Goal: Task Accomplishment & Management: Complete application form

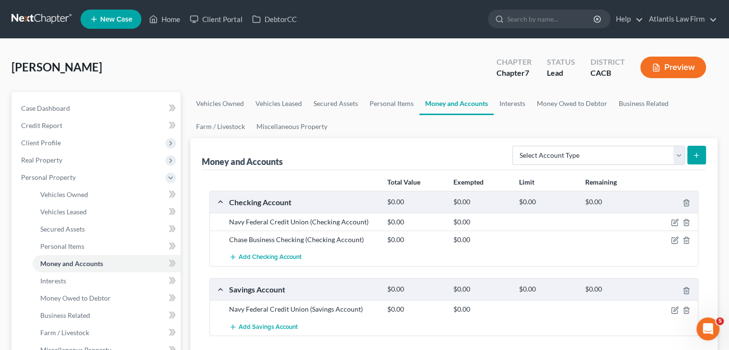
click at [54, 12] on link at bounding box center [42, 19] width 61 height 17
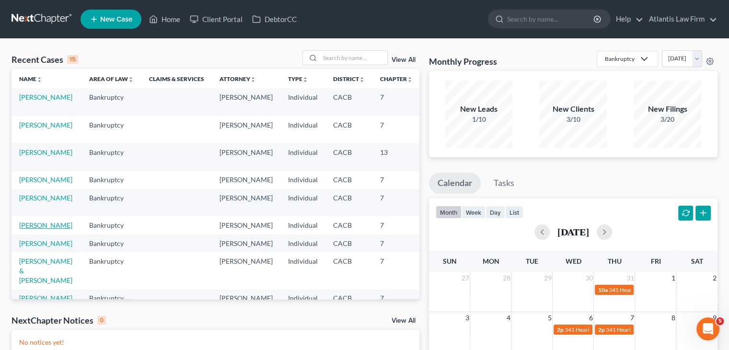
click at [31, 229] on link "[PERSON_NAME]" at bounding box center [45, 225] width 53 height 8
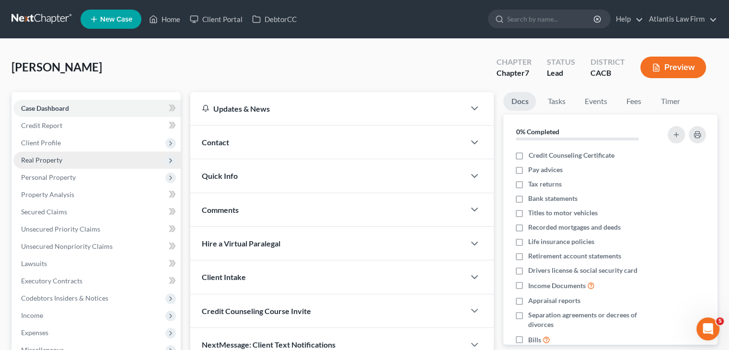
click at [46, 161] on span "Real Property" at bounding box center [41, 160] width 41 height 8
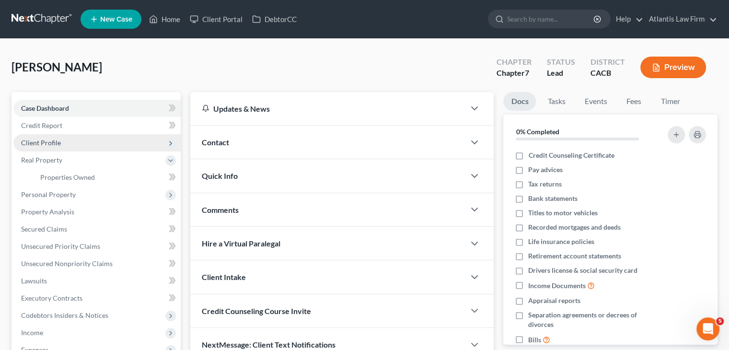
click at [54, 140] on span "Client Profile" at bounding box center [41, 143] width 40 height 8
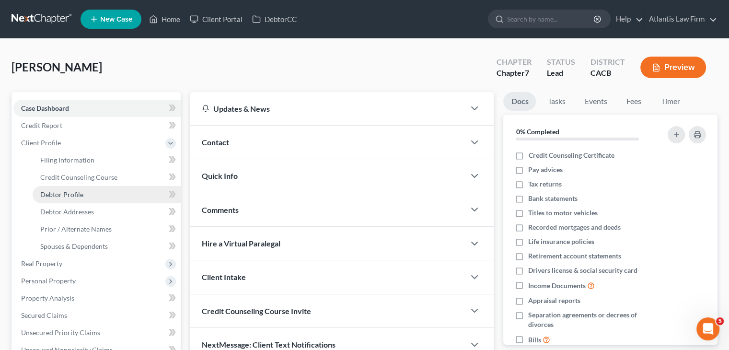
click at [52, 195] on span "Debtor Profile" at bounding box center [61, 194] width 43 height 8
select select "0"
select select "1"
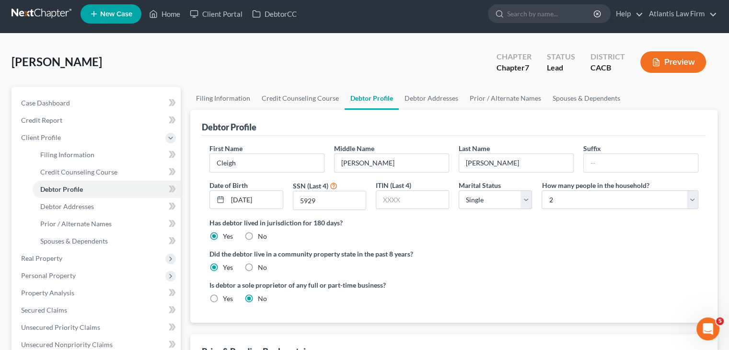
scroll to position [6, 0]
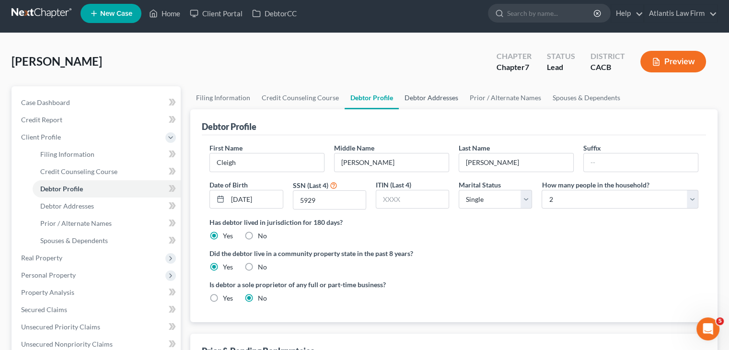
click at [428, 100] on link "Debtor Addresses" at bounding box center [431, 97] width 65 height 23
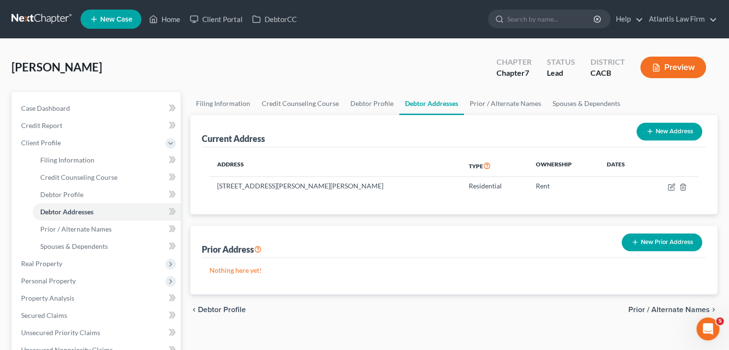
scroll to position [33, 0]
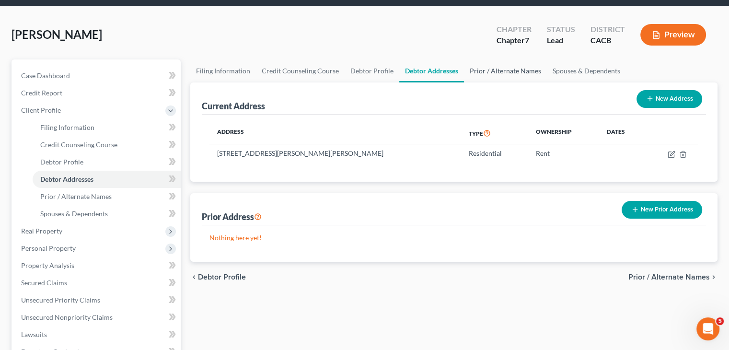
click at [485, 69] on link "Prior / Alternate Names" at bounding box center [505, 70] width 83 height 23
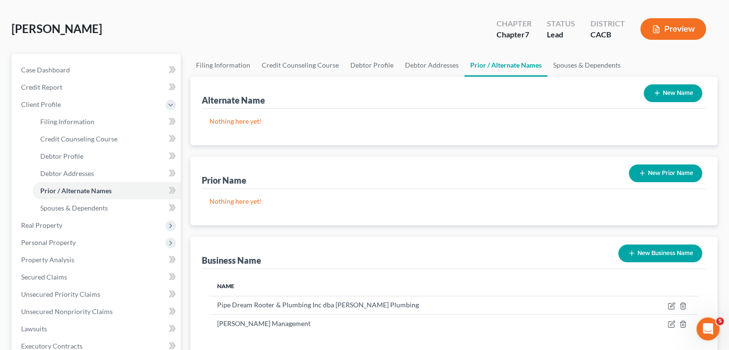
scroll to position [38, 0]
click at [591, 59] on link "Spouses & Dependents" at bounding box center [586, 65] width 79 height 23
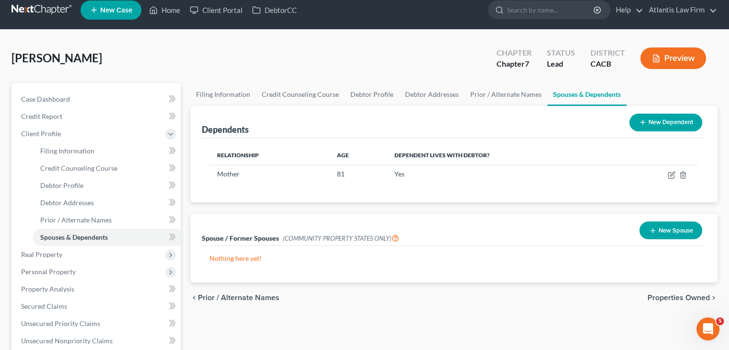
scroll to position [8, 0]
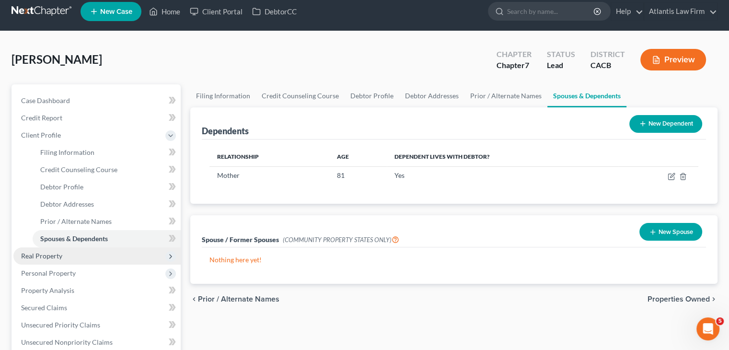
click at [39, 259] on span "Real Property" at bounding box center [41, 256] width 41 height 8
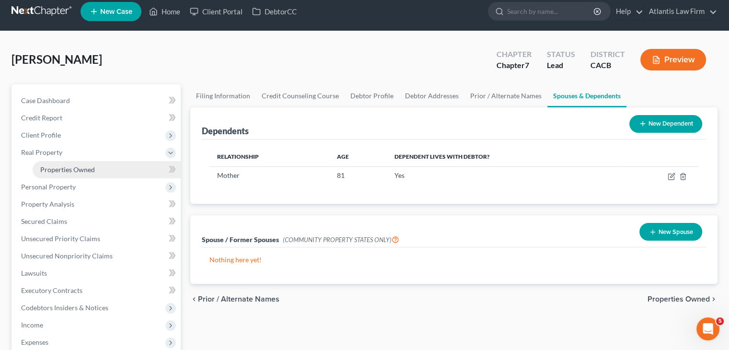
click at [62, 169] on span "Properties Owned" at bounding box center [67, 169] width 55 height 8
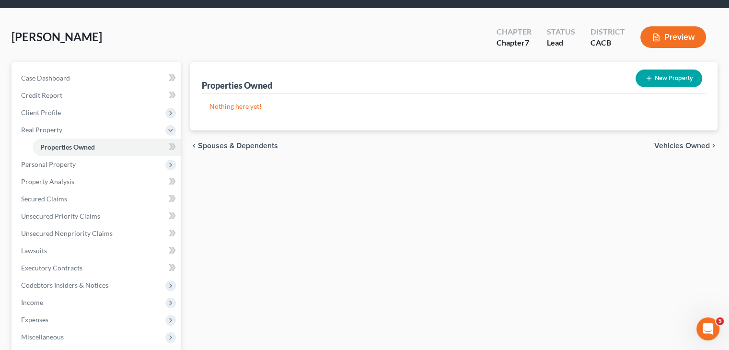
scroll to position [32, 0]
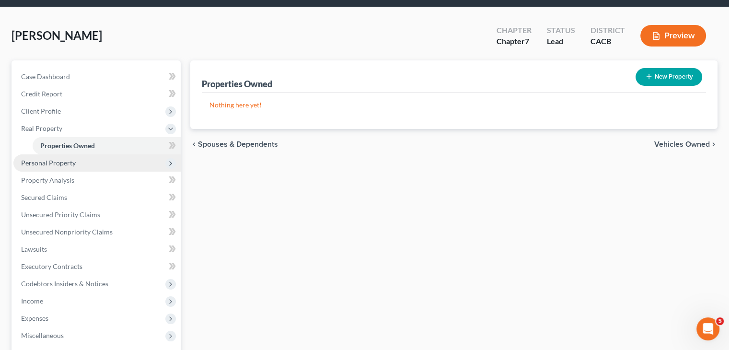
click at [26, 164] on span "Personal Property" at bounding box center [48, 163] width 55 height 8
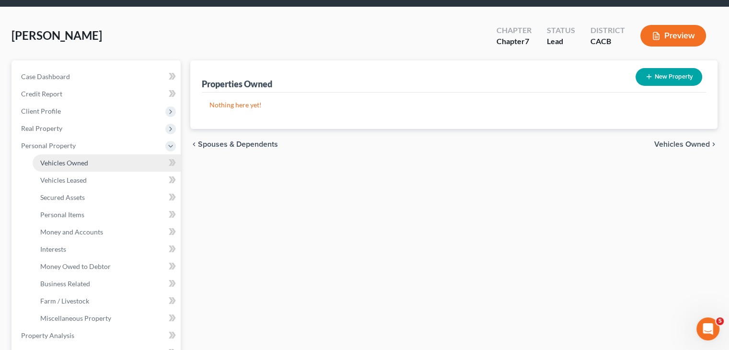
click at [45, 168] on link "Vehicles Owned" at bounding box center [107, 162] width 148 height 17
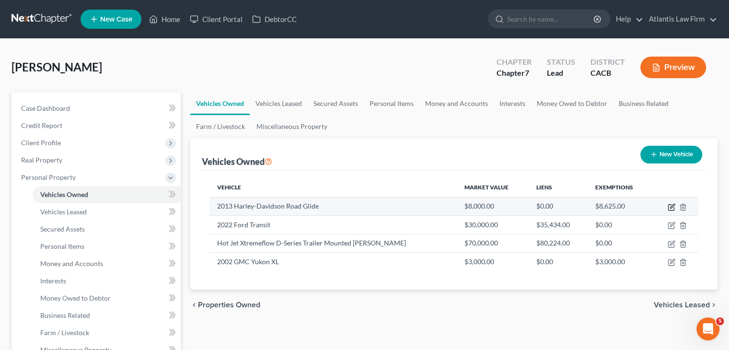
click at [669, 205] on icon "button" at bounding box center [672, 207] width 8 height 8
select select "0"
select select "13"
select select "2"
select select "0"
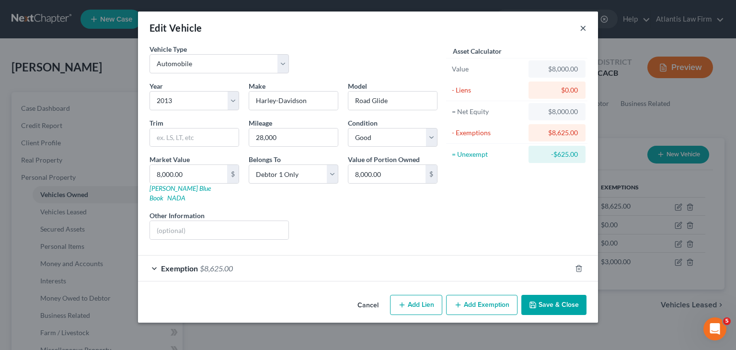
click at [583, 29] on button "×" at bounding box center [583, 28] width 7 height 12
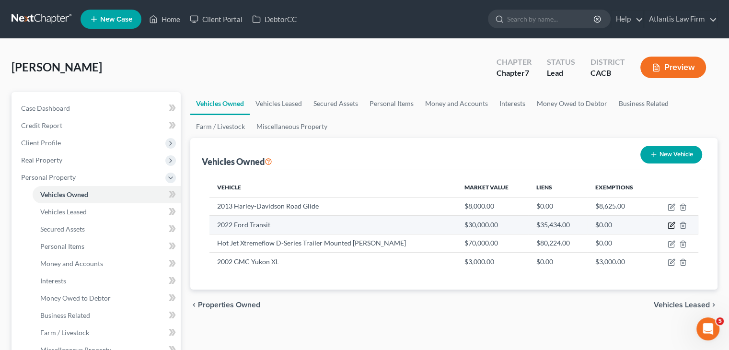
click at [671, 226] on icon "button" at bounding box center [672, 224] width 4 height 4
select select "0"
select select "4"
select select "2"
select select "0"
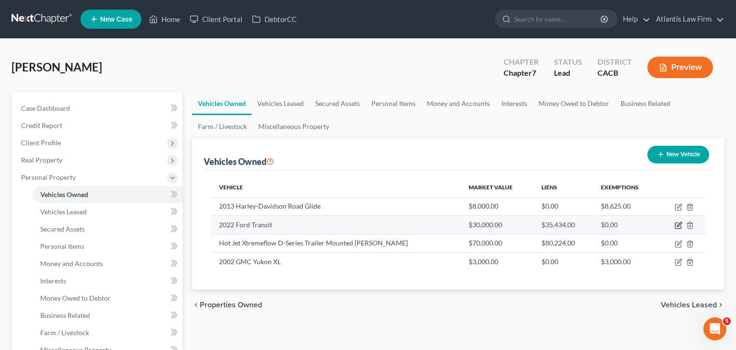
select select "30"
select select "0"
select select "2"
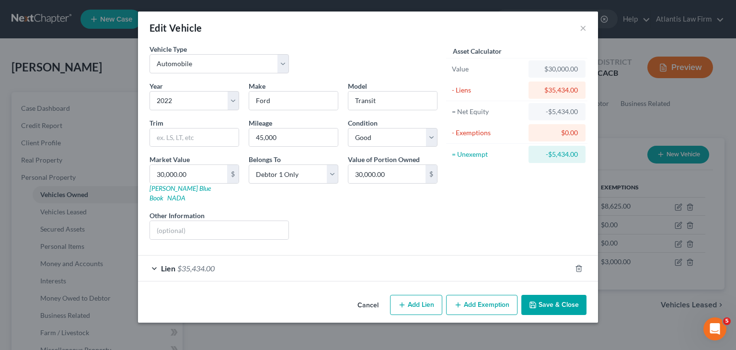
click at [155, 260] on div "Lien $35,434.00" at bounding box center [354, 268] width 433 height 25
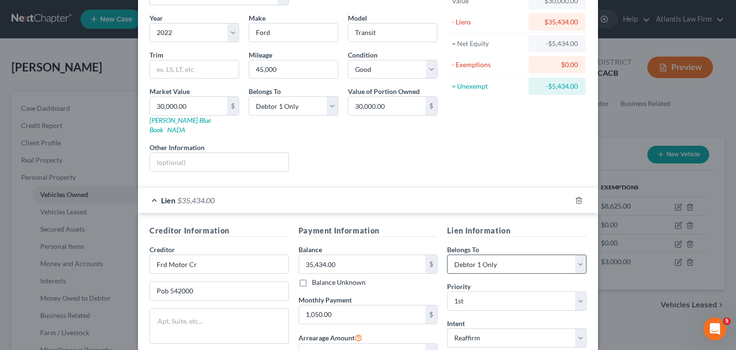
scroll to position [188, 0]
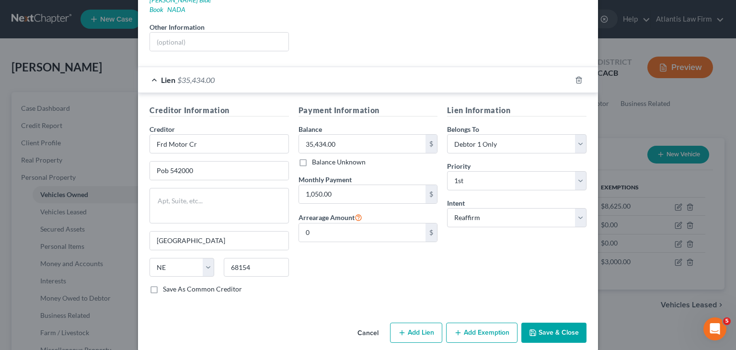
click at [551, 325] on button "Save & Close" at bounding box center [554, 333] width 65 height 20
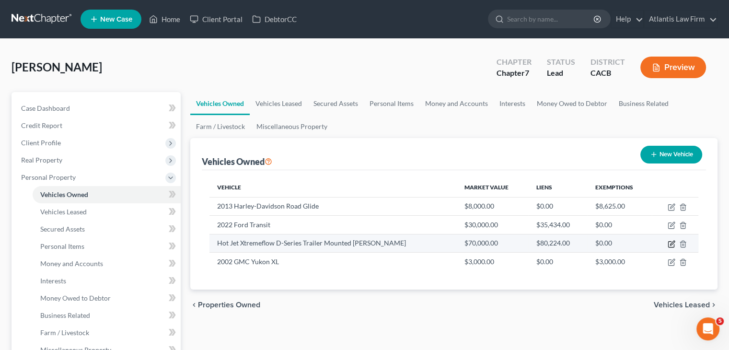
click at [670, 242] on icon "button" at bounding box center [672, 244] width 8 height 8
select select "2"
select select "0"
select select "29"
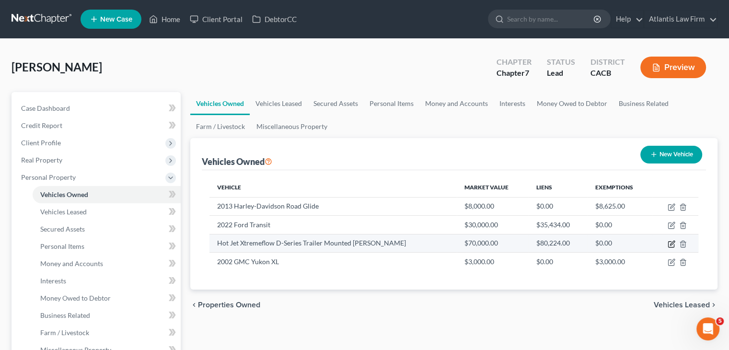
select select "0"
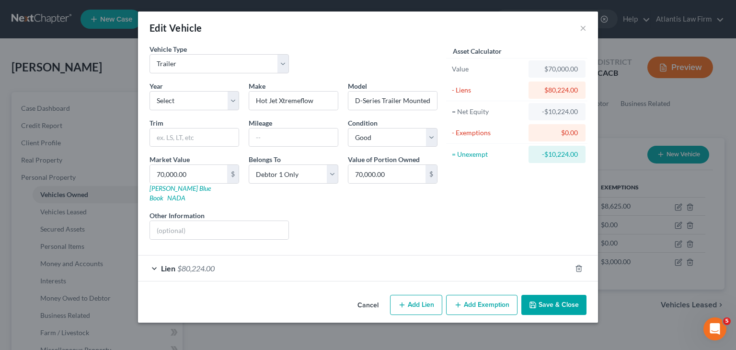
click at [152, 260] on div "Lien $80,224.00" at bounding box center [354, 268] width 433 height 25
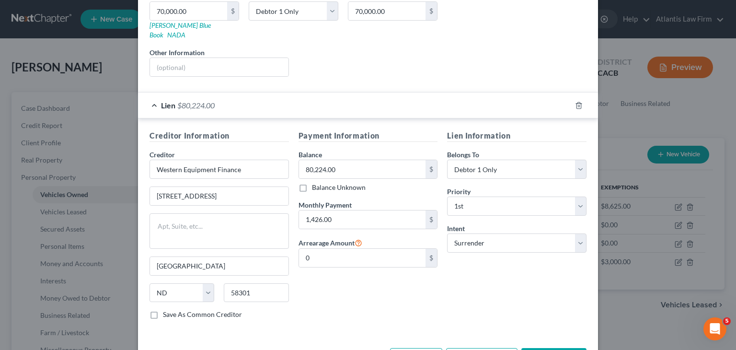
scroll to position [0, 0]
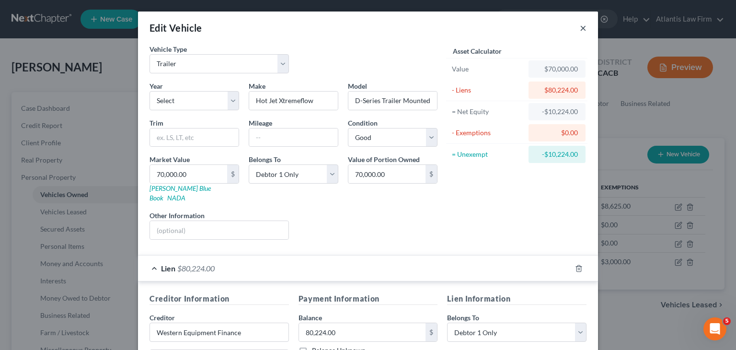
click at [580, 28] on button "×" at bounding box center [583, 28] width 7 height 12
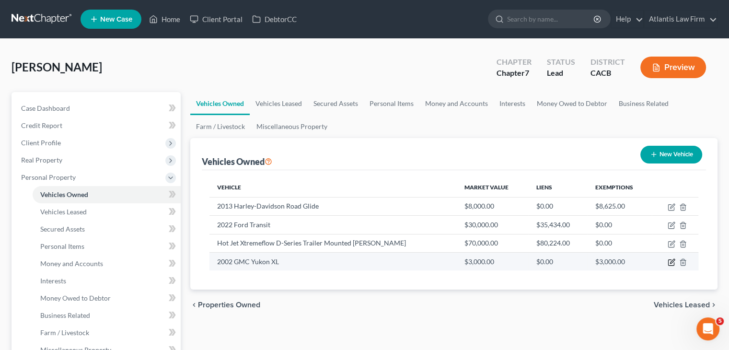
click at [669, 260] on icon "button" at bounding box center [672, 262] width 8 height 8
select select "0"
select select "24"
select select "3"
select select "0"
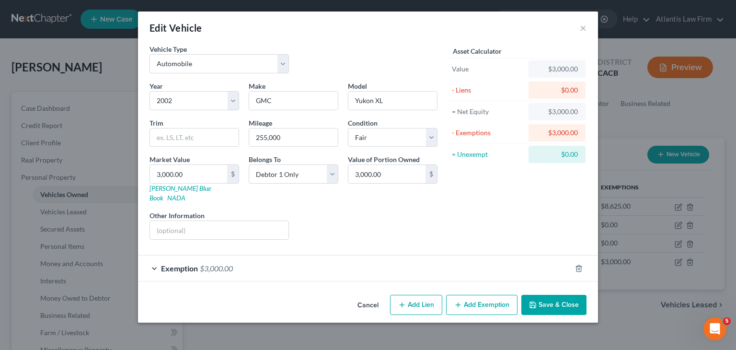
click at [153, 258] on div "Exemption $3,000.00" at bounding box center [354, 268] width 433 height 25
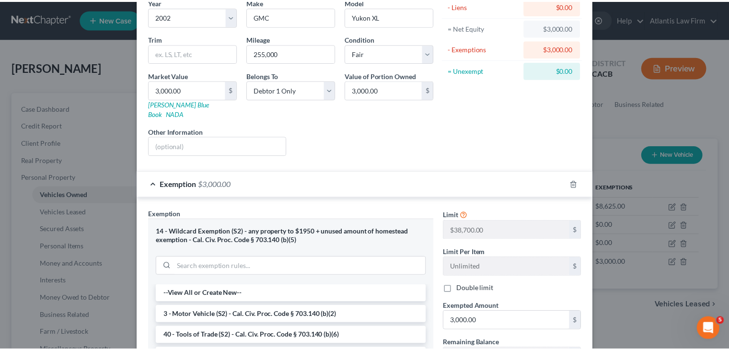
scroll to position [23, 0]
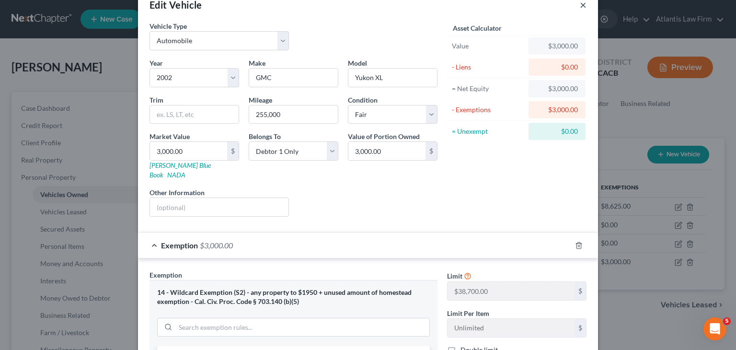
click at [582, 5] on button "×" at bounding box center [583, 5] width 7 height 12
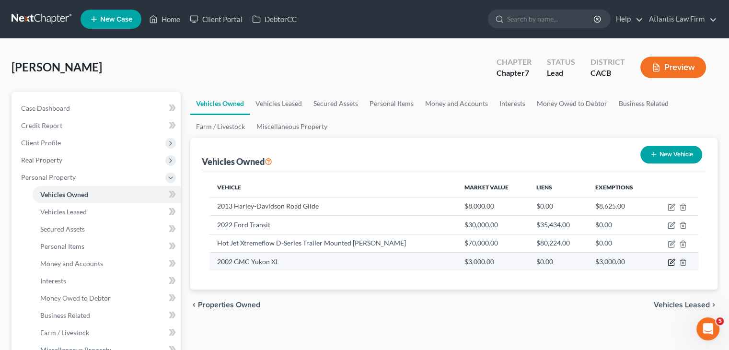
click at [673, 261] on icon "button" at bounding box center [672, 261] width 4 height 4
select select "0"
select select "24"
select select "3"
select select "0"
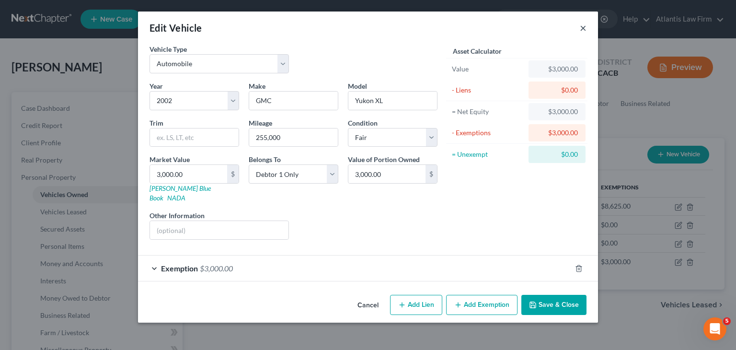
click at [582, 29] on button "×" at bounding box center [583, 28] width 7 height 12
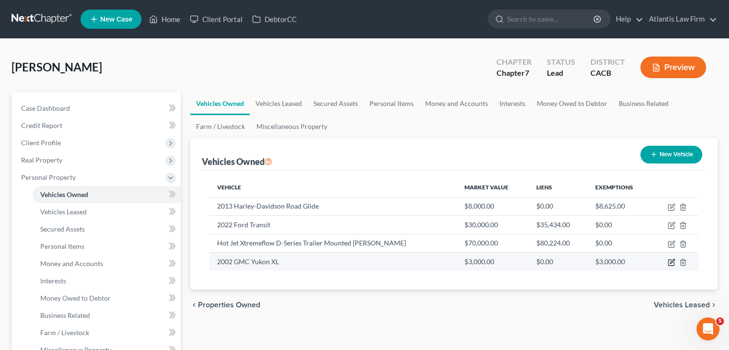
click at [671, 263] on icon "button" at bounding box center [672, 261] width 4 height 4
select select "0"
select select "24"
select select "3"
select select "0"
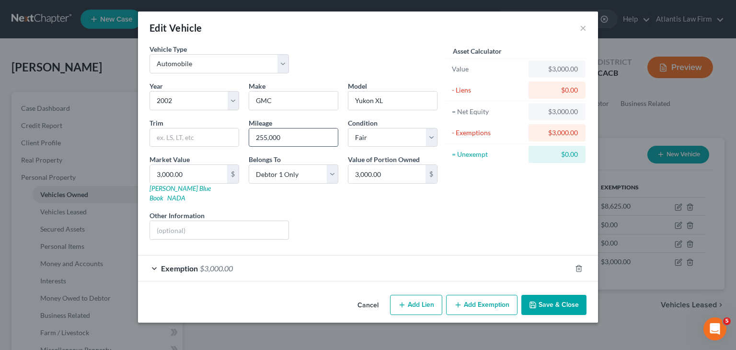
click at [291, 137] on input "255,000" at bounding box center [293, 137] width 89 height 18
type input "2"
type input "180000"
click at [353, 221] on div "Liens Select" at bounding box center [368, 224] width 149 height 29
click at [546, 296] on button "Save & Close" at bounding box center [554, 305] width 65 height 20
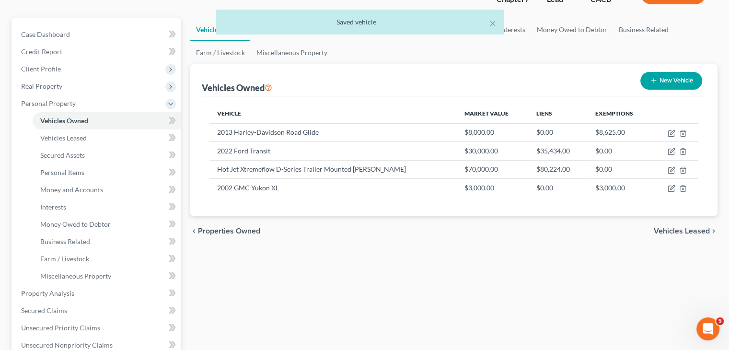
scroll to position [74, 0]
click at [70, 142] on link "Vehicles Leased" at bounding box center [107, 137] width 148 height 17
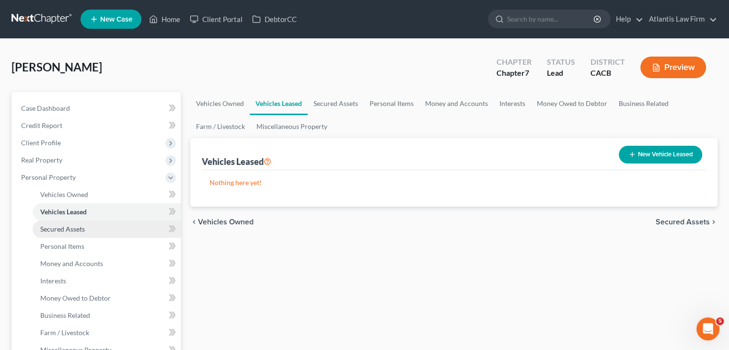
click at [66, 225] on span "Secured Assets" at bounding box center [62, 229] width 45 height 8
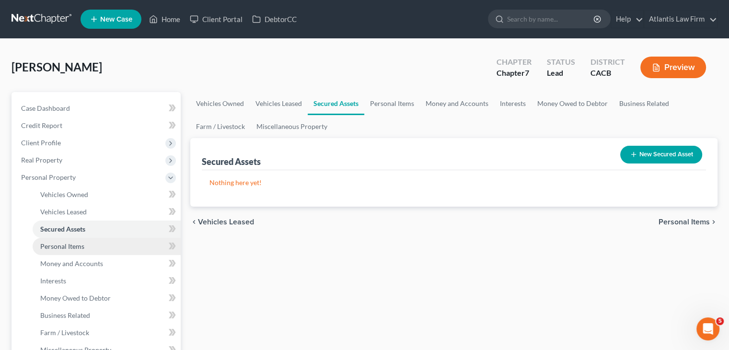
click at [66, 251] on link "Personal Items" at bounding box center [107, 246] width 148 height 17
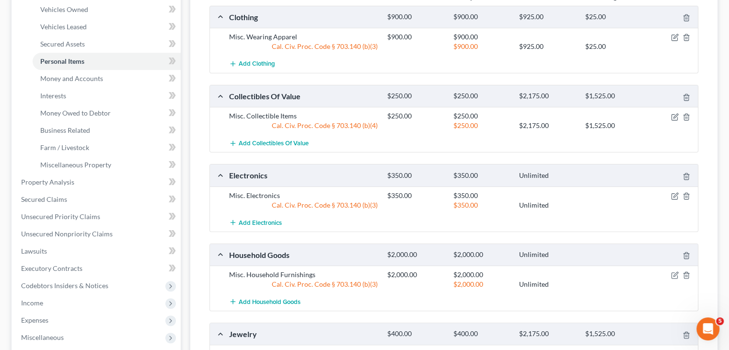
scroll to position [194, 0]
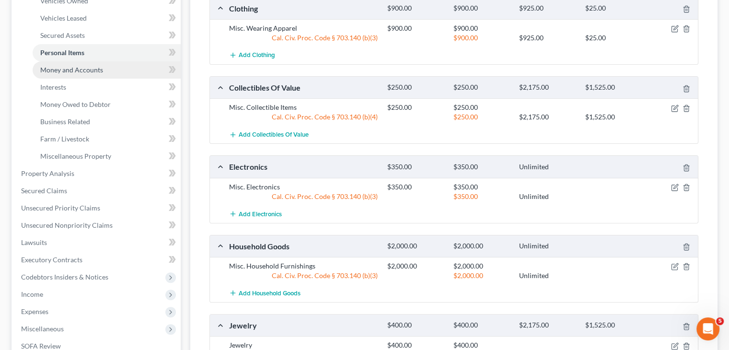
click at [84, 68] on span "Money and Accounts" at bounding box center [71, 70] width 63 height 8
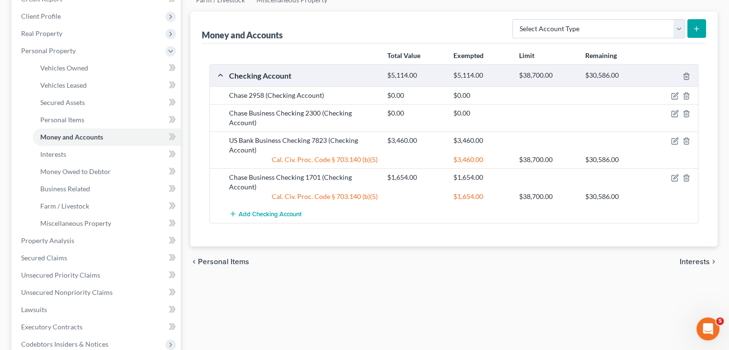
scroll to position [128, 0]
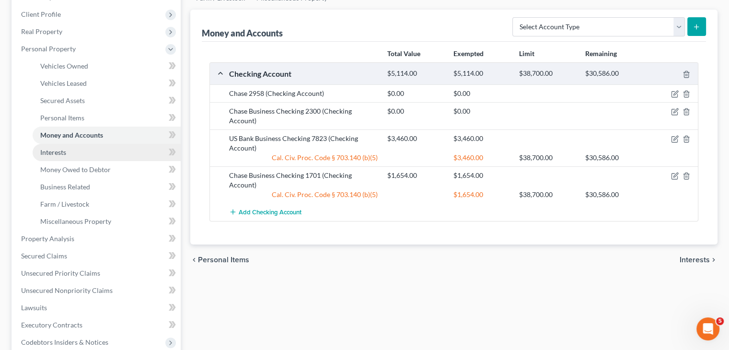
click at [55, 154] on span "Interests" at bounding box center [53, 152] width 26 height 8
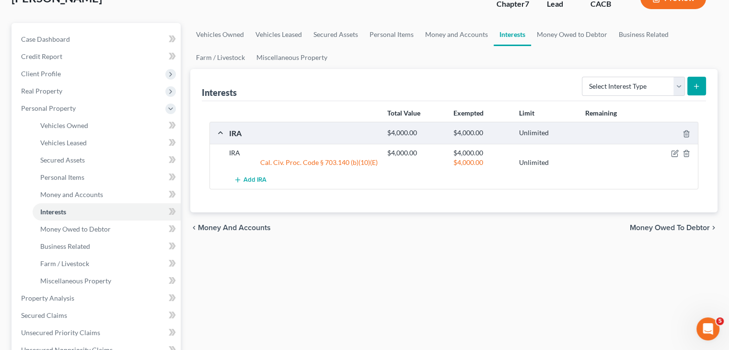
scroll to position [78, 0]
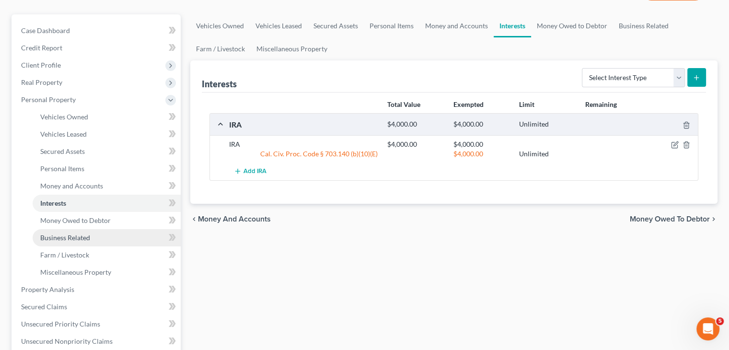
click at [72, 238] on span "Business Related" at bounding box center [65, 237] width 50 height 8
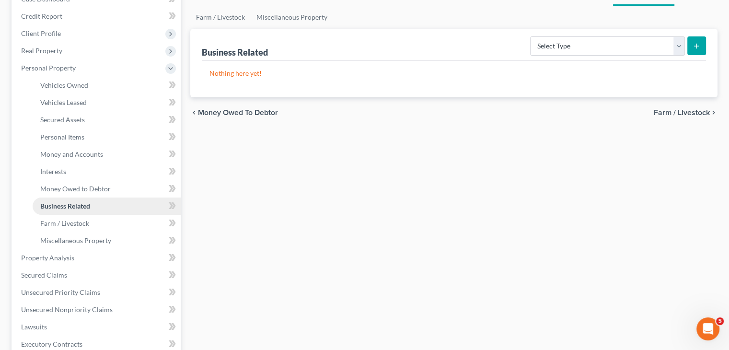
scroll to position [111, 0]
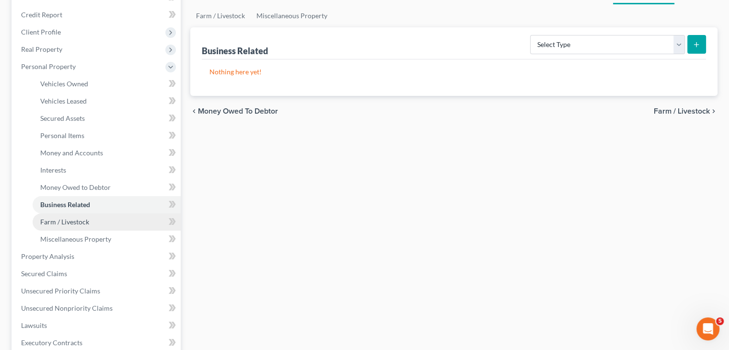
click at [71, 219] on span "Farm / Livestock" at bounding box center [64, 222] width 49 height 8
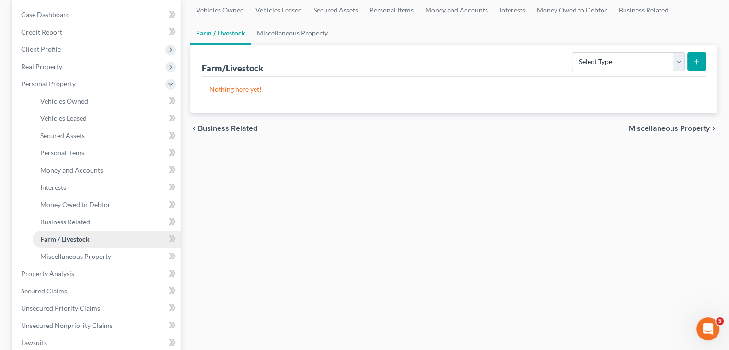
scroll to position [95, 0]
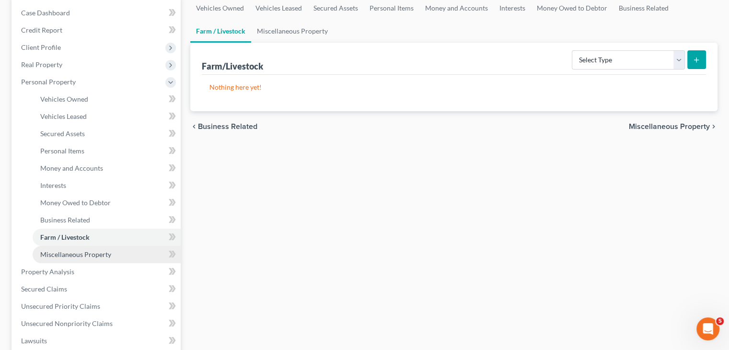
click at [63, 258] on link "Miscellaneous Property" at bounding box center [107, 254] width 148 height 17
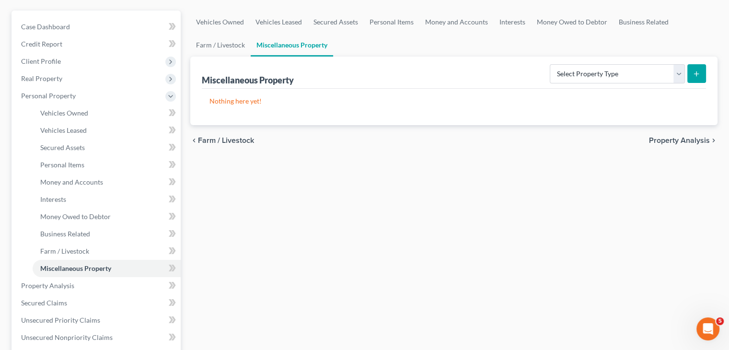
scroll to position [82, 0]
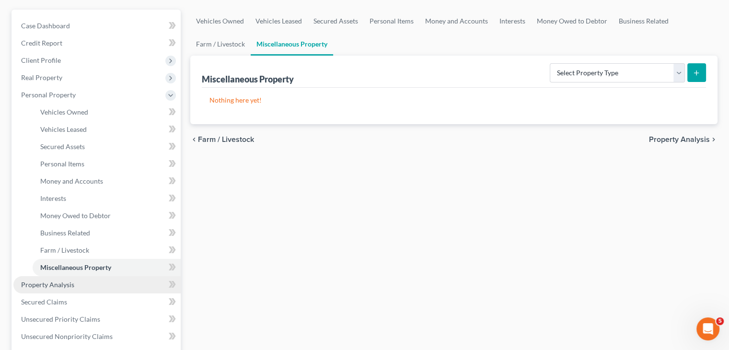
click at [29, 283] on span "Property Analysis" at bounding box center [47, 284] width 53 height 8
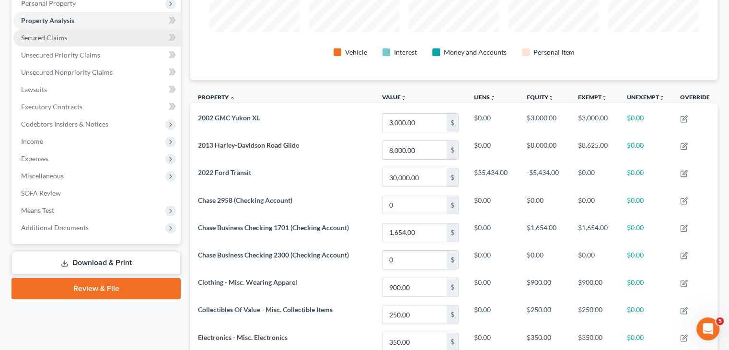
click at [51, 36] on span "Secured Claims" at bounding box center [44, 38] width 46 height 8
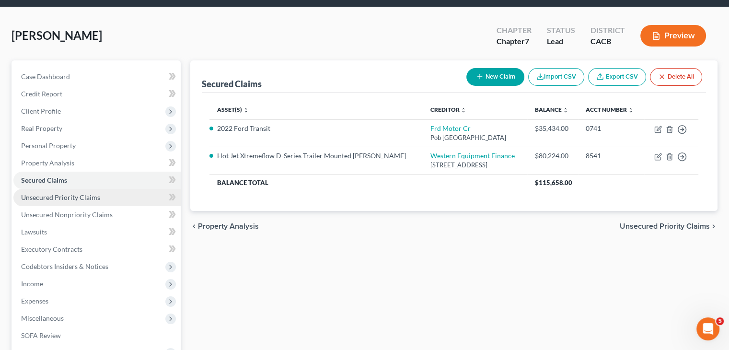
scroll to position [47, 0]
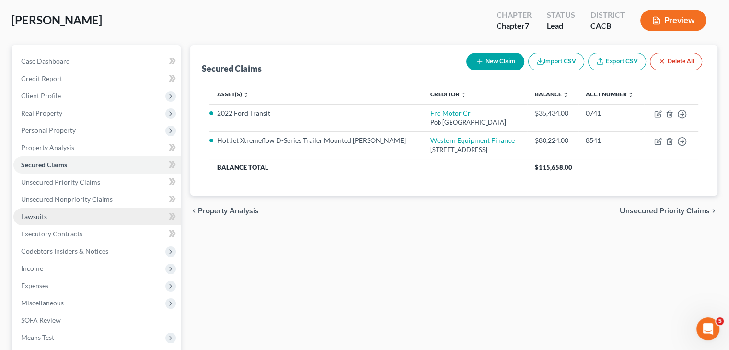
click at [35, 219] on span "Lawsuits" at bounding box center [34, 216] width 26 height 8
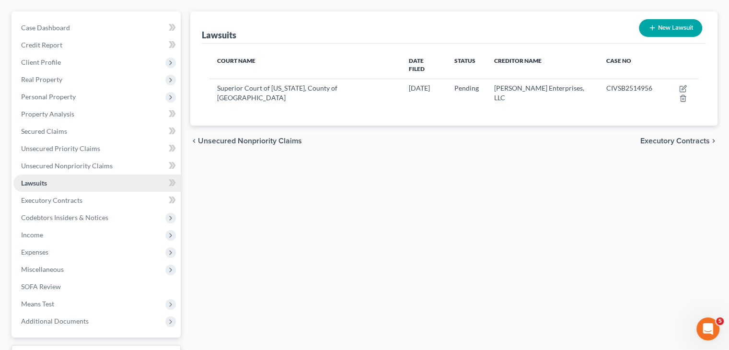
scroll to position [83, 0]
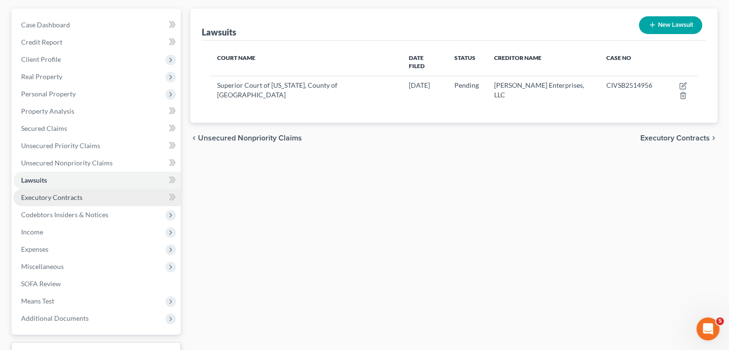
click at [37, 196] on span "Executory Contracts" at bounding box center [51, 197] width 61 height 8
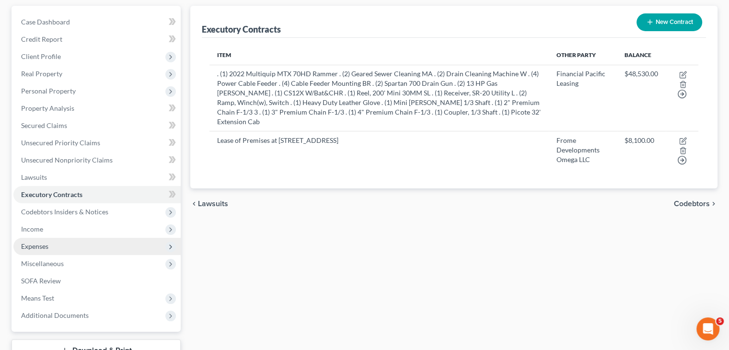
scroll to position [101, 0]
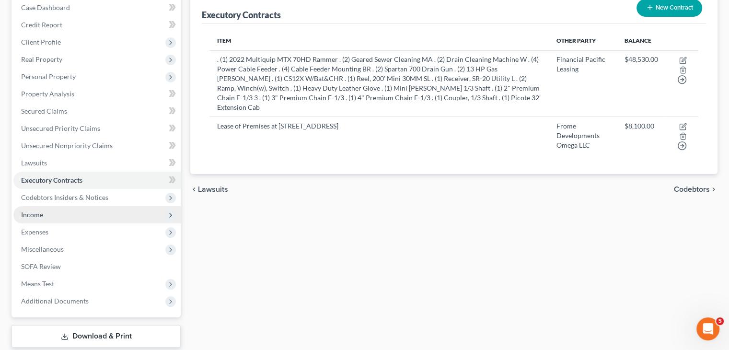
click at [31, 214] on span "Income" at bounding box center [32, 214] width 22 height 8
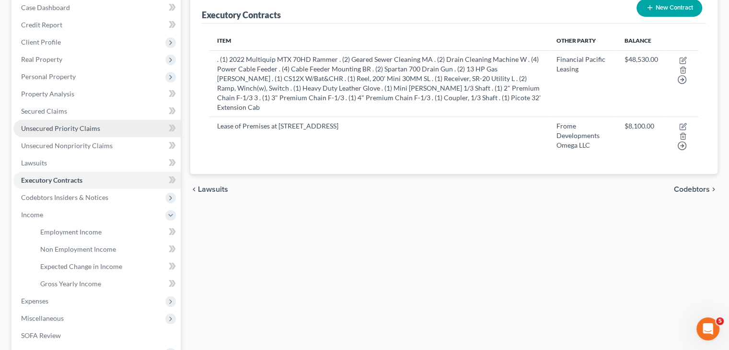
click at [53, 128] on span "Unsecured Priority Claims" at bounding box center [60, 128] width 79 height 8
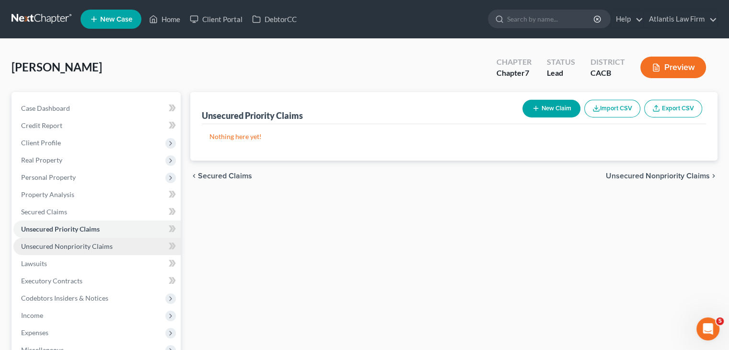
click at [85, 245] on span "Unsecured Nonpriority Claims" at bounding box center [67, 246] width 92 height 8
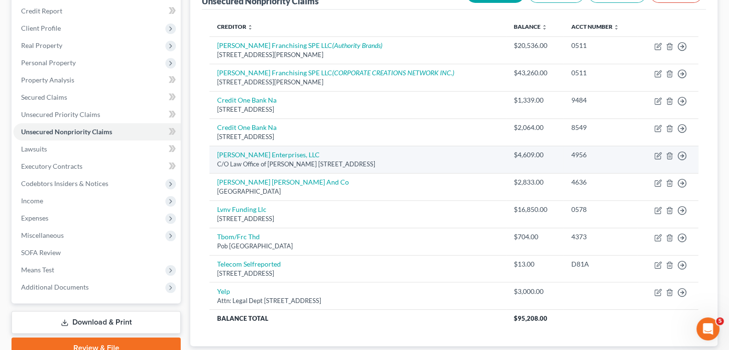
scroll to position [115, 0]
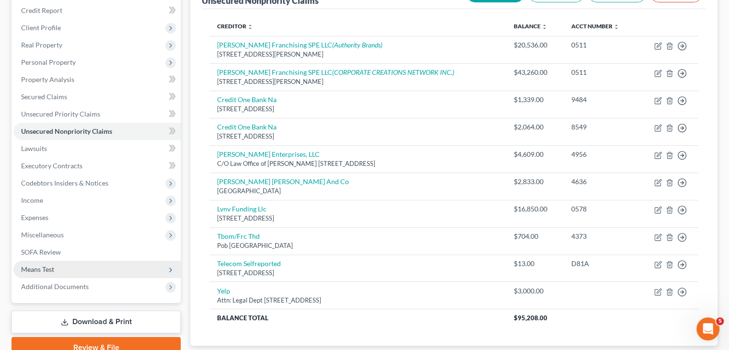
click at [37, 267] on span "Means Test" at bounding box center [37, 269] width 33 height 8
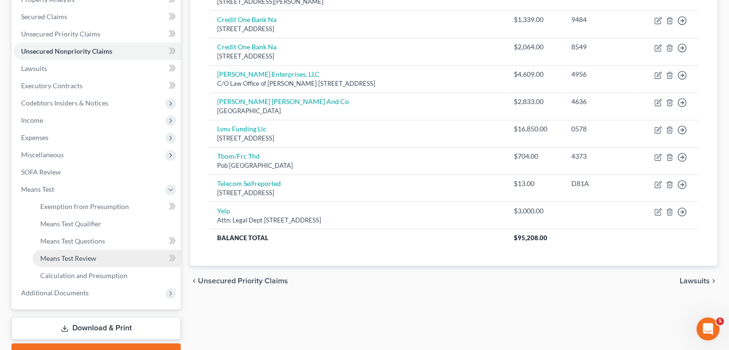
scroll to position [196, 0]
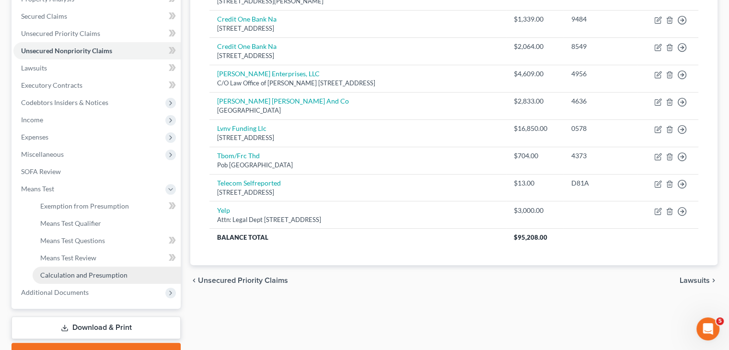
click at [91, 272] on span "Calculation and Presumption" at bounding box center [83, 275] width 87 height 8
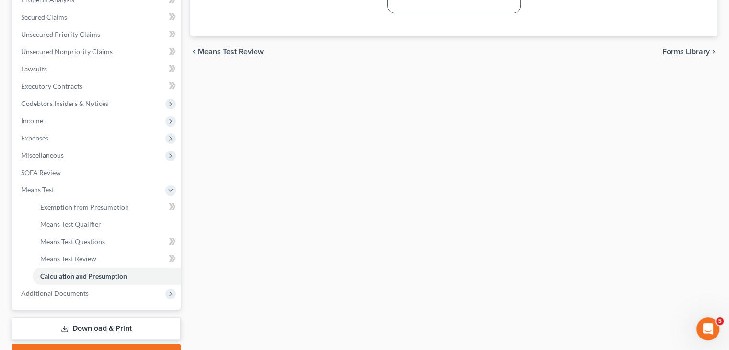
scroll to position [191, 0]
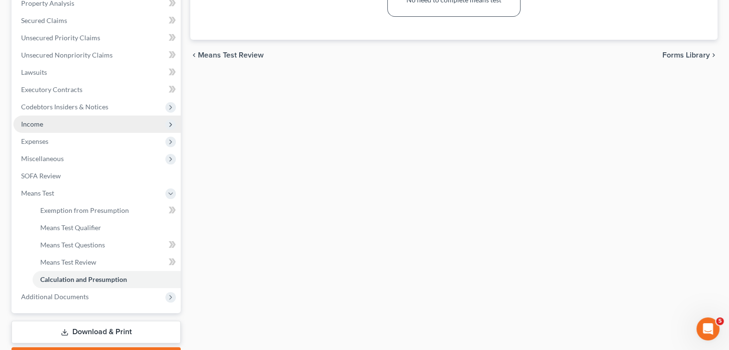
click at [49, 127] on span "Income" at bounding box center [96, 124] width 167 height 17
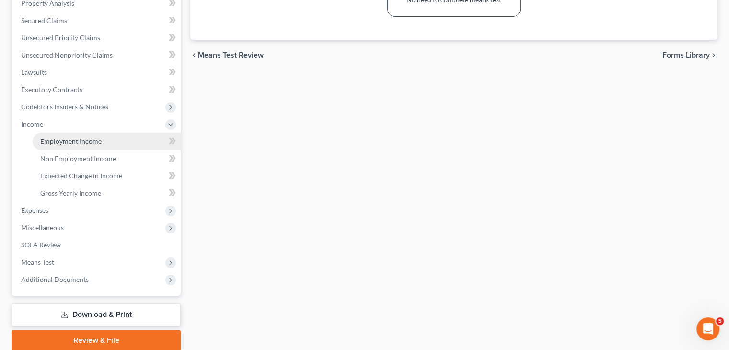
click at [52, 140] on span "Employment Income" at bounding box center [70, 141] width 61 height 8
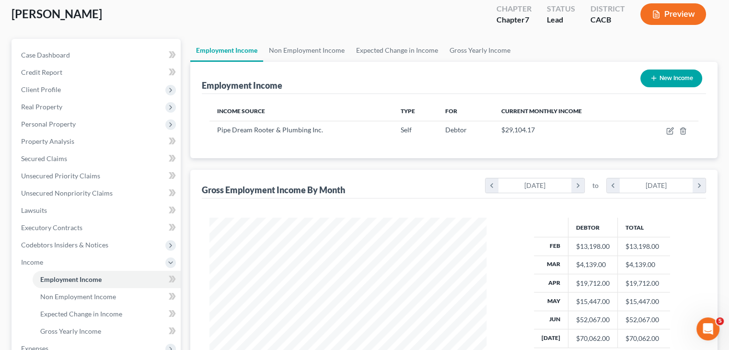
scroll to position [52, 0]
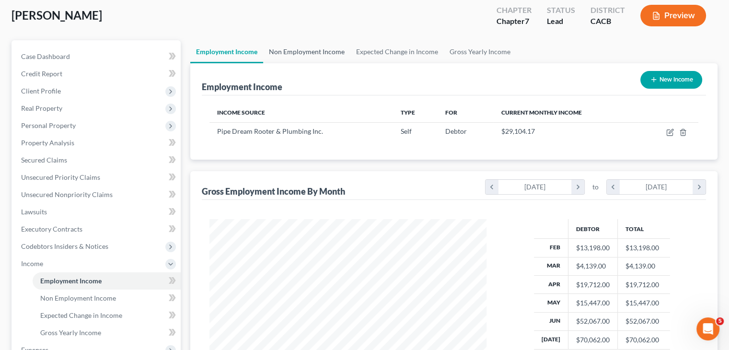
click at [324, 54] on link "Non Employment Income" at bounding box center [306, 51] width 87 height 23
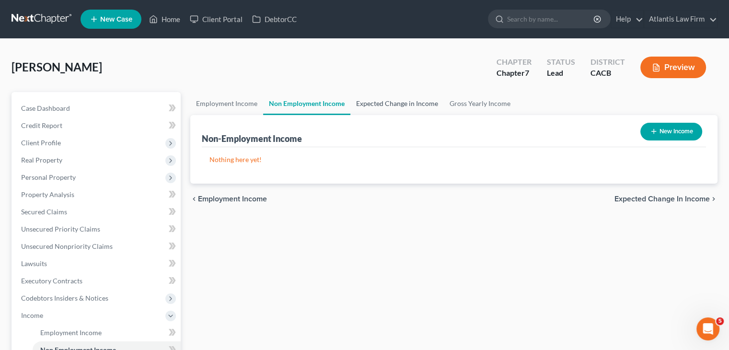
click at [408, 105] on link "Expected Change in Income" at bounding box center [396, 103] width 93 height 23
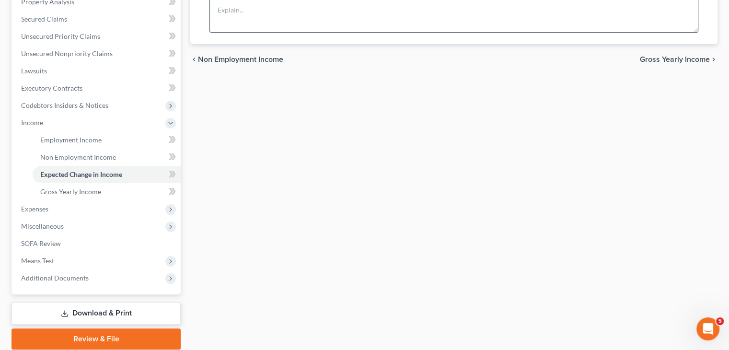
scroll to position [176, 0]
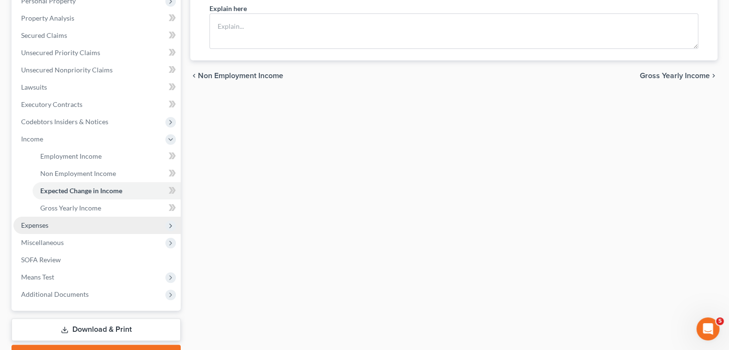
click at [49, 221] on span "Expenses" at bounding box center [96, 225] width 167 height 17
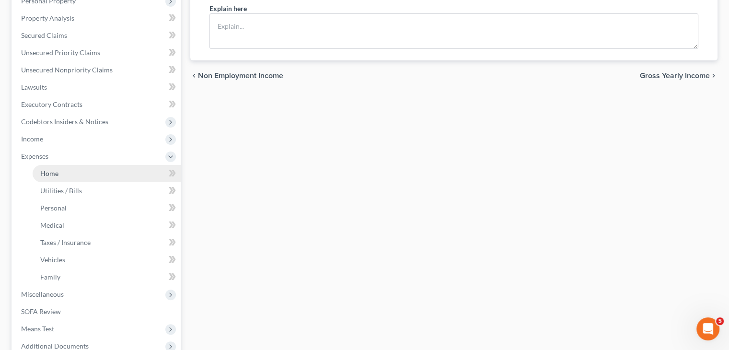
click at [97, 175] on link "Home" at bounding box center [107, 173] width 148 height 17
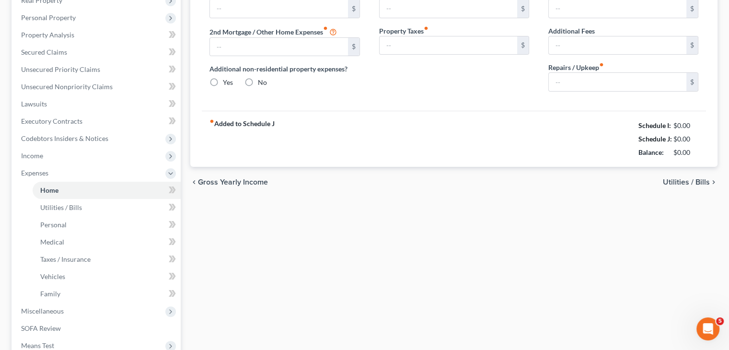
type input "3,050.00"
type input "0.00"
radio input "true"
type input "0.00"
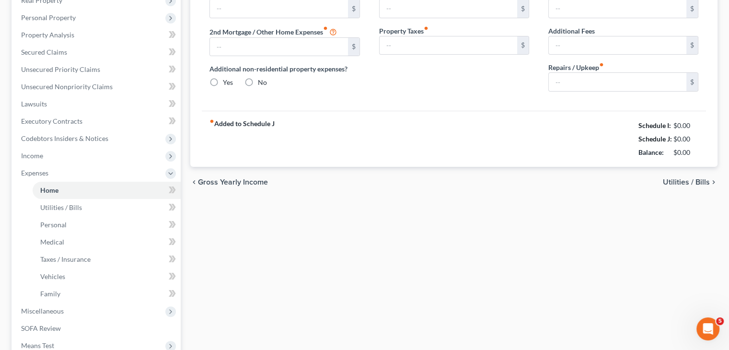
type input "0.00"
type input "25.00"
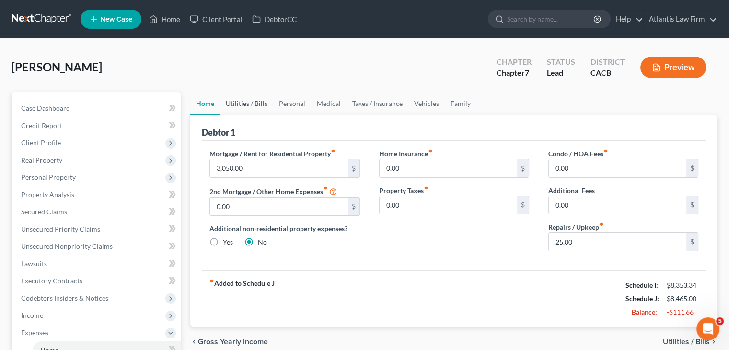
click at [243, 105] on link "Utilities / Bills" at bounding box center [246, 103] width 53 height 23
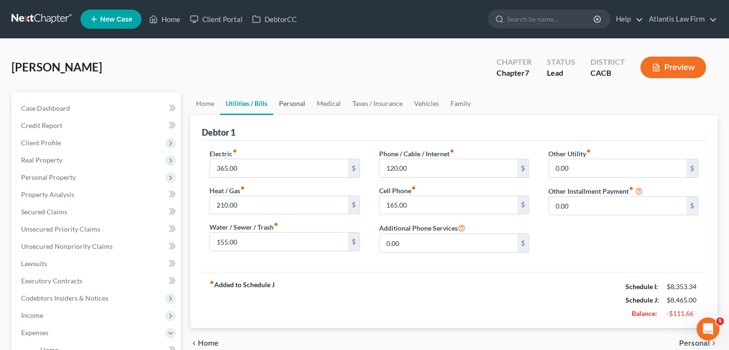
click at [297, 107] on link "Personal" at bounding box center [292, 103] width 38 height 23
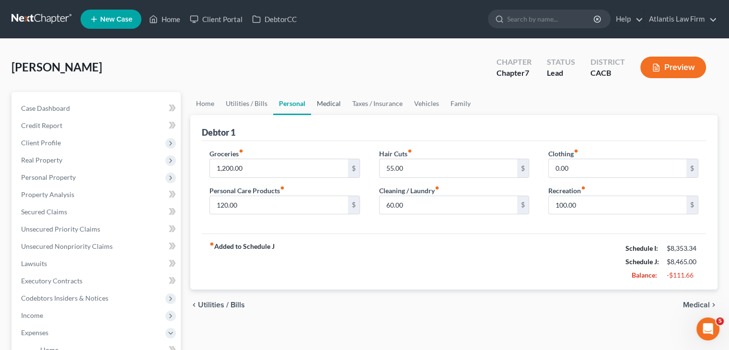
click at [326, 108] on link "Medical" at bounding box center [328, 103] width 35 height 23
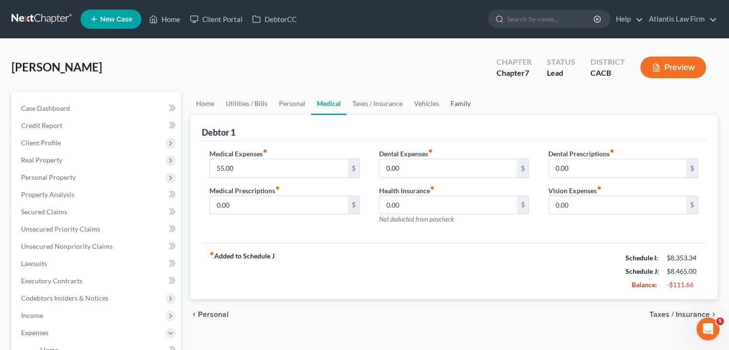
click at [447, 105] on link "Family" at bounding box center [461, 103] width 32 height 23
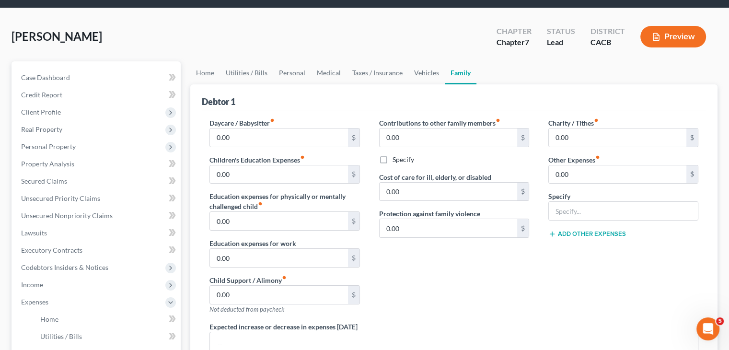
scroll to position [27, 0]
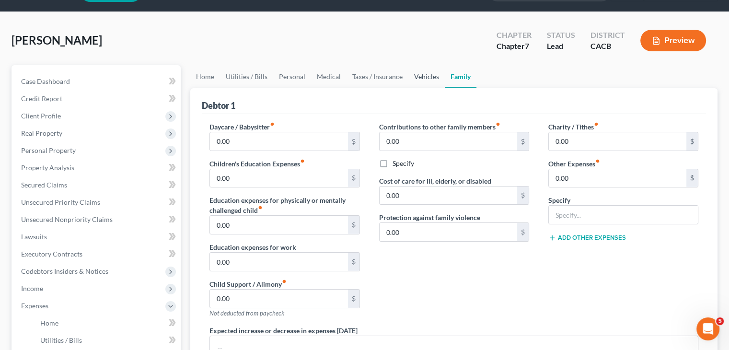
click at [427, 75] on link "Vehicles" at bounding box center [426, 76] width 36 height 23
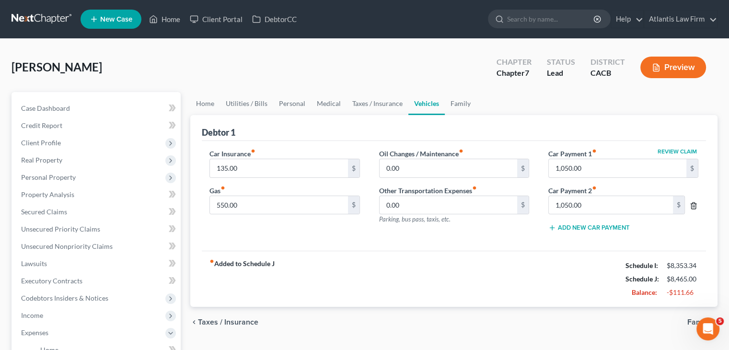
click at [696, 206] on icon "button" at bounding box center [694, 205] width 4 height 6
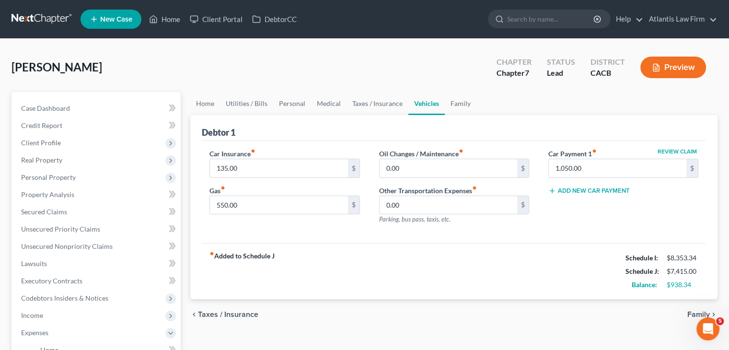
click at [577, 220] on div "Review Claim Car Payment 1 fiber_manual_record 1,050.00 $ Add New Car Payment" at bounding box center [623, 190] width 169 height 83
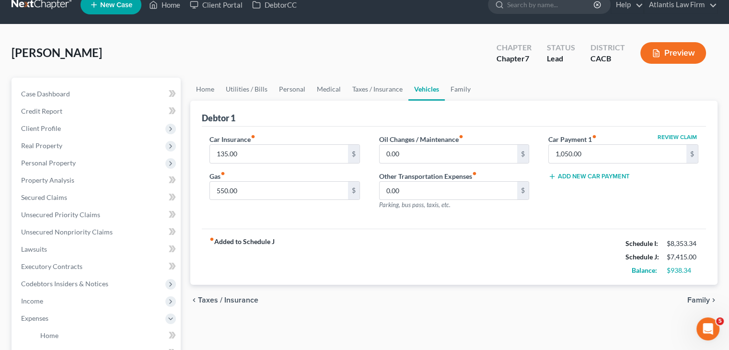
scroll to position [15, 0]
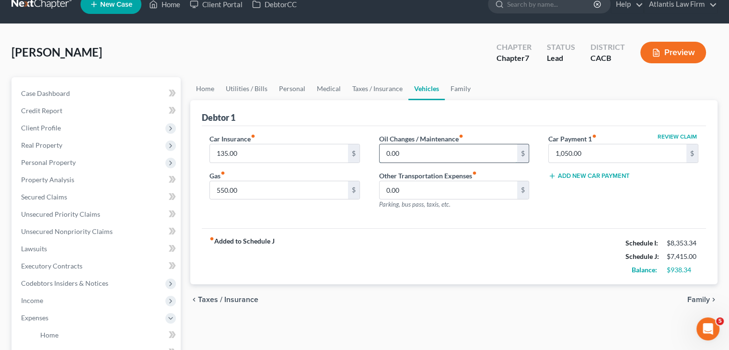
click at [439, 152] on input "0.00" at bounding box center [449, 153] width 138 height 18
type input "40"
click at [372, 93] on link "Taxes / Insurance" at bounding box center [378, 88] width 62 height 23
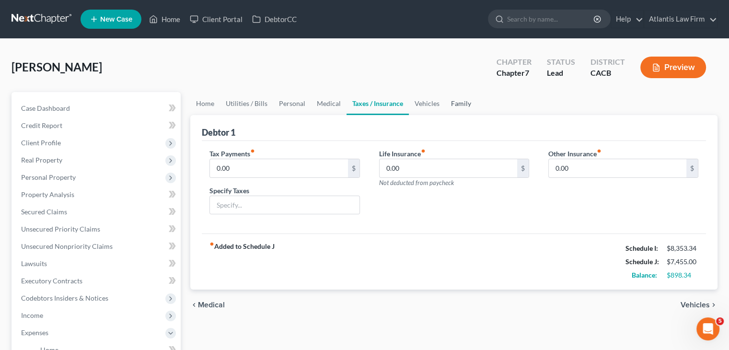
click at [459, 106] on link "Family" at bounding box center [461, 103] width 32 height 23
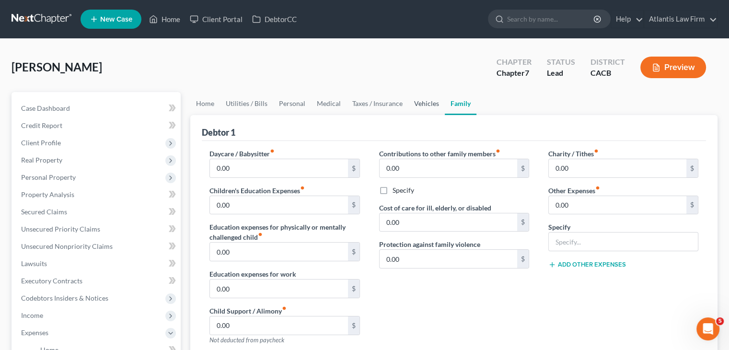
click at [433, 105] on link "Vehicles" at bounding box center [426, 103] width 36 height 23
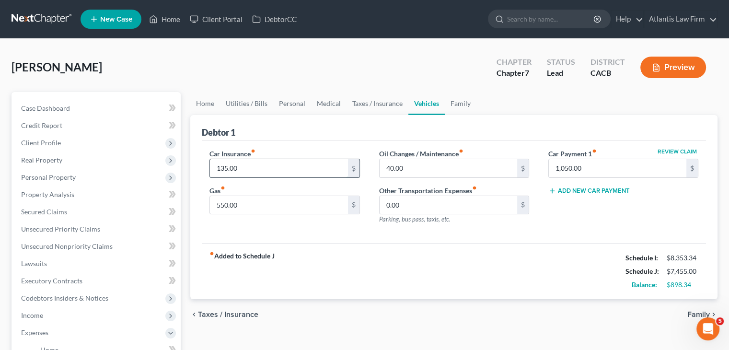
click at [251, 167] on input "135.00" at bounding box center [279, 168] width 138 height 18
type input "435"
click at [375, 105] on link "Taxes / Insurance" at bounding box center [378, 103] width 62 height 23
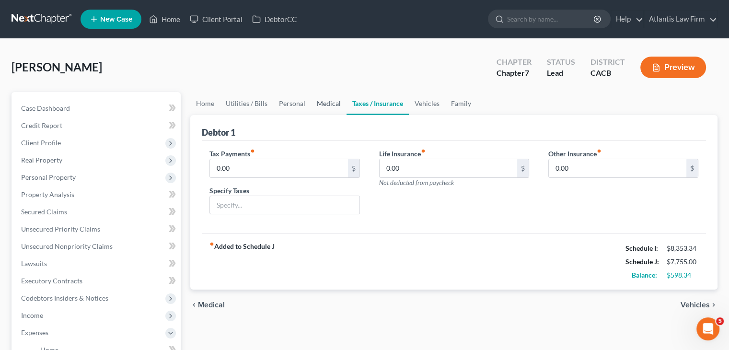
click at [324, 103] on link "Medical" at bounding box center [328, 103] width 35 height 23
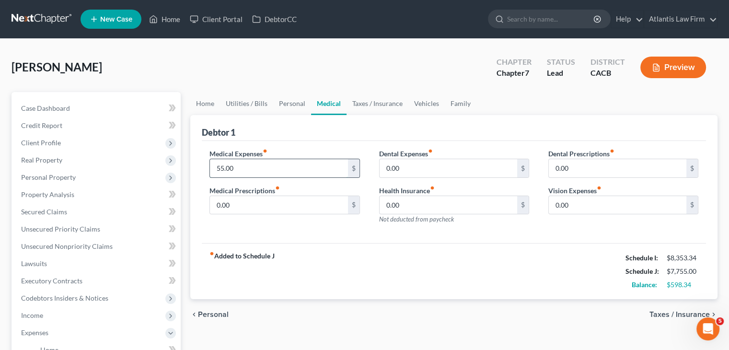
click at [262, 170] on input "55.00" at bounding box center [279, 168] width 138 height 18
type input "65"
click at [460, 107] on link "Family" at bounding box center [461, 103] width 32 height 23
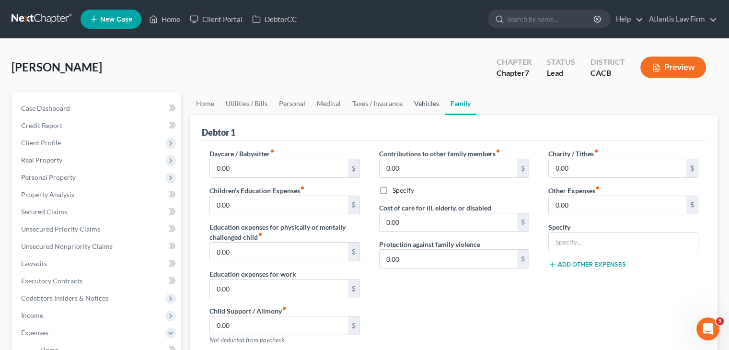
click at [422, 103] on link "Vehicles" at bounding box center [426, 103] width 36 height 23
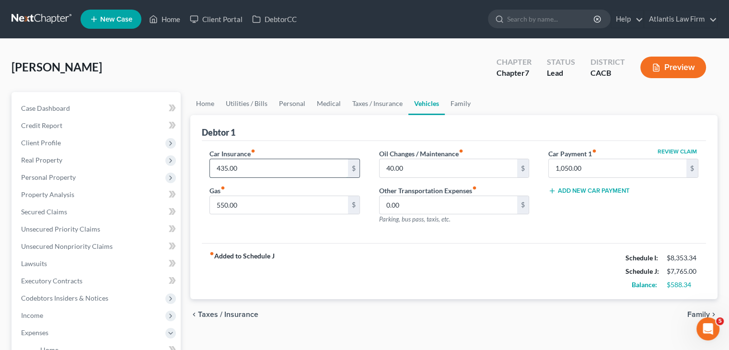
click at [249, 169] on input "435.00" at bounding box center [279, 168] width 138 height 18
type input "145"
click at [297, 63] on div "[PERSON_NAME] Upgraded Chapter Chapter 7 Status Lead District CACB Preview" at bounding box center [365, 71] width 706 height 42
click at [464, 104] on link "Family" at bounding box center [461, 103] width 32 height 23
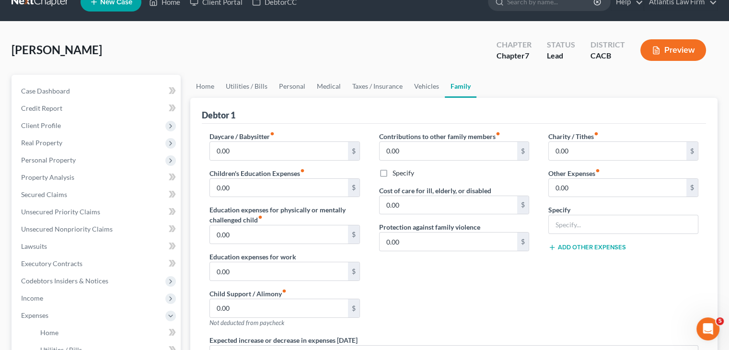
scroll to position [17, 0]
click at [210, 92] on link "Home" at bounding box center [205, 86] width 30 height 23
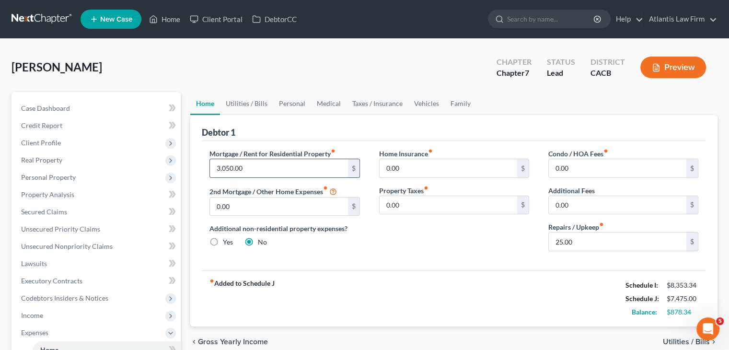
click at [255, 162] on input "3,050.00" at bounding box center [279, 168] width 138 height 18
click at [269, 52] on div "[PERSON_NAME] Upgraded Chapter Chapter 7 Status Lead District CACB Preview" at bounding box center [365, 71] width 706 height 42
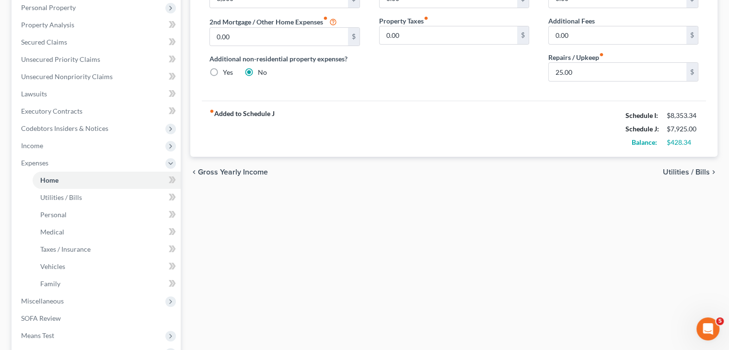
scroll to position [196, 0]
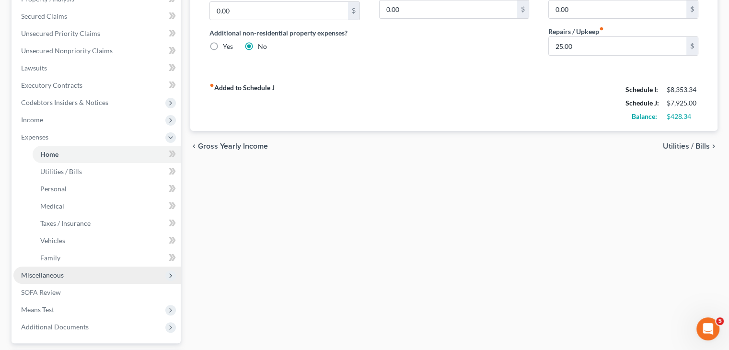
click at [50, 278] on span "Miscellaneous" at bounding box center [42, 275] width 43 height 8
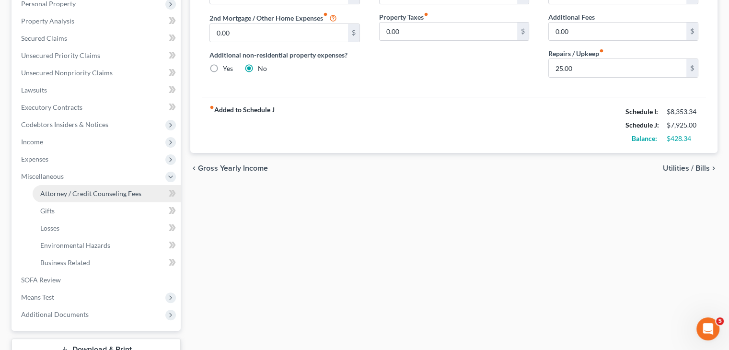
scroll to position [172, 0]
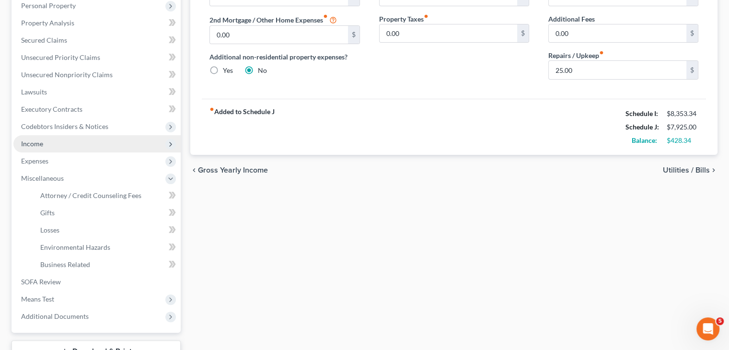
click at [36, 143] on span "Income" at bounding box center [32, 143] width 22 height 8
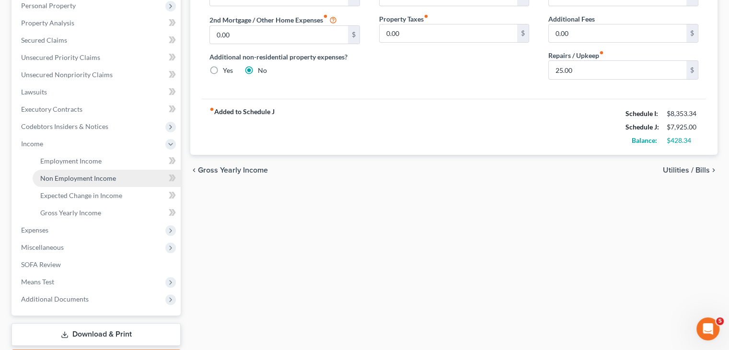
click at [61, 184] on link "Non Employment Income" at bounding box center [107, 178] width 148 height 17
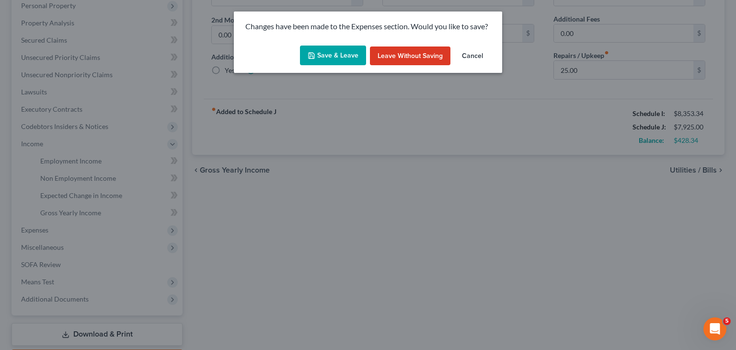
click at [341, 51] on button "Save & Leave" at bounding box center [333, 56] width 66 height 20
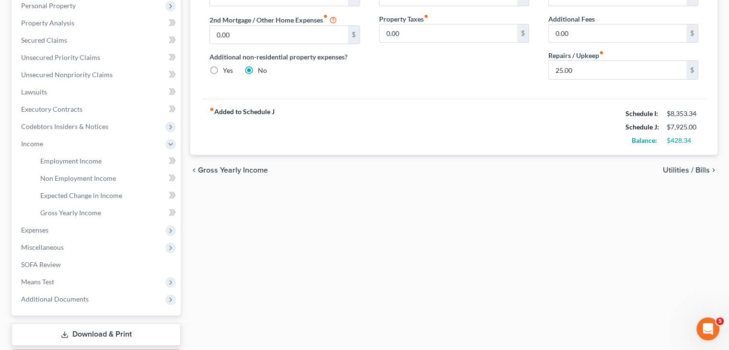
type input "3,500.00"
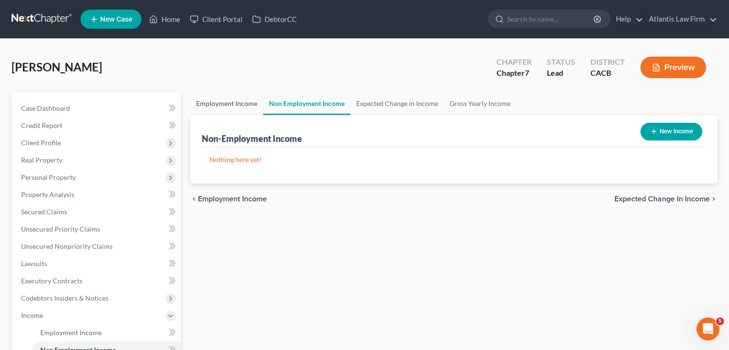
click at [236, 101] on link "Employment Income" at bounding box center [226, 103] width 73 height 23
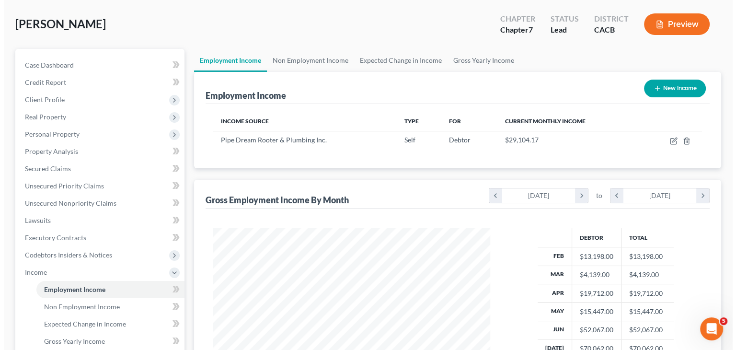
scroll to position [44, 0]
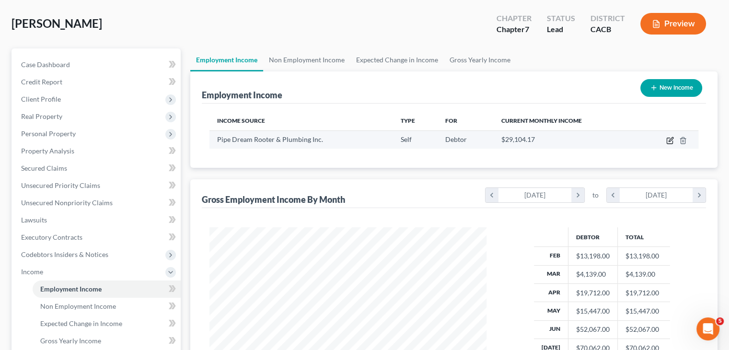
click at [670, 137] on icon "button" at bounding box center [670, 141] width 8 height 8
select select "1"
select select "4"
select select "0"
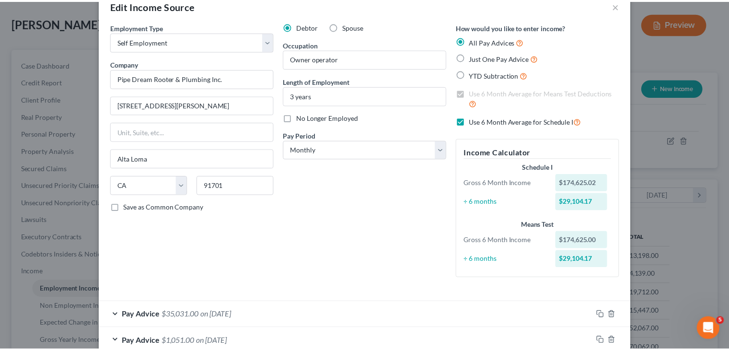
scroll to position [0, 0]
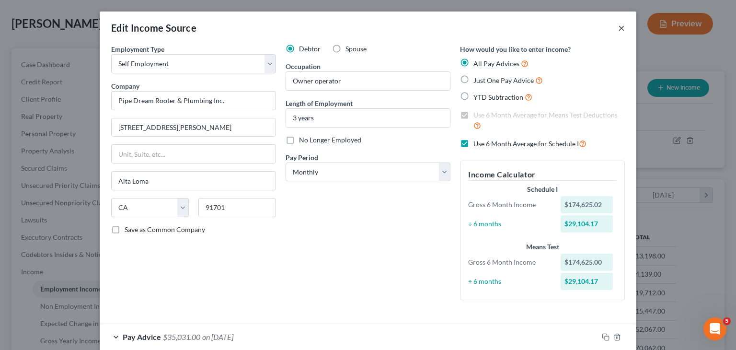
click at [618, 31] on button "×" at bounding box center [621, 28] width 7 height 12
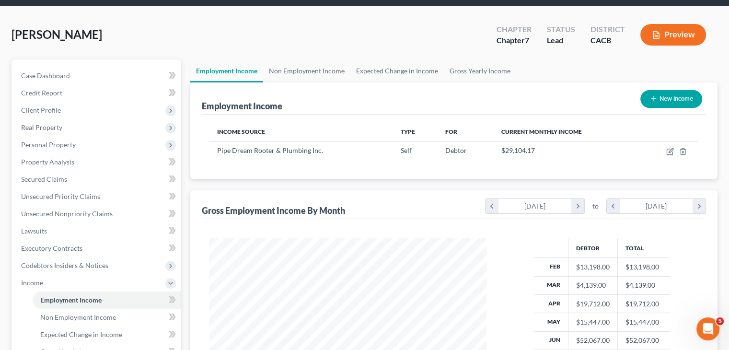
scroll to position [32, 0]
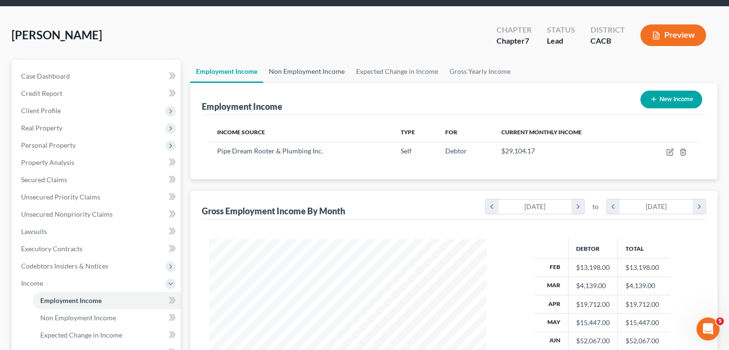
click at [332, 72] on link "Non Employment Income" at bounding box center [306, 71] width 87 height 23
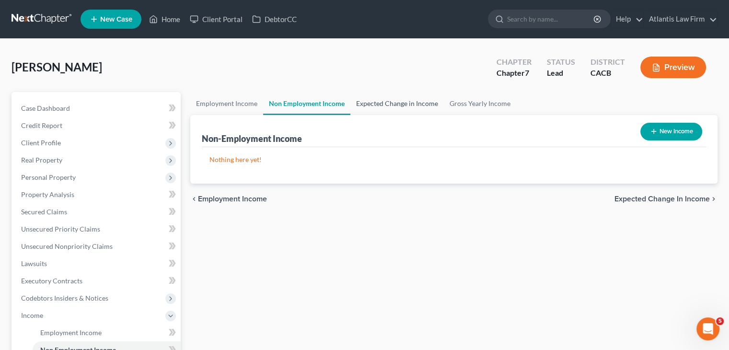
click at [405, 106] on link "Expected Change in Income" at bounding box center [396, 103] width 93 height 23
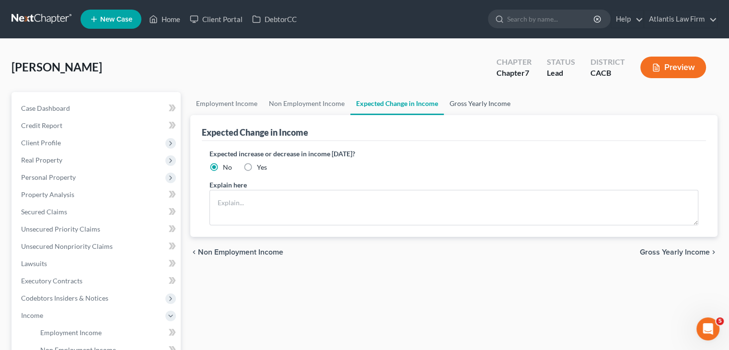
click at [468, 105] on link "Gross Yearly Income" at bounding box center [480, 103] width 72 height 23
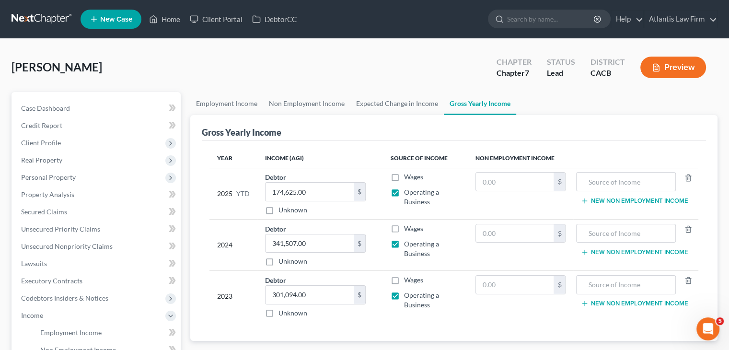
scroll to position [228, 0]
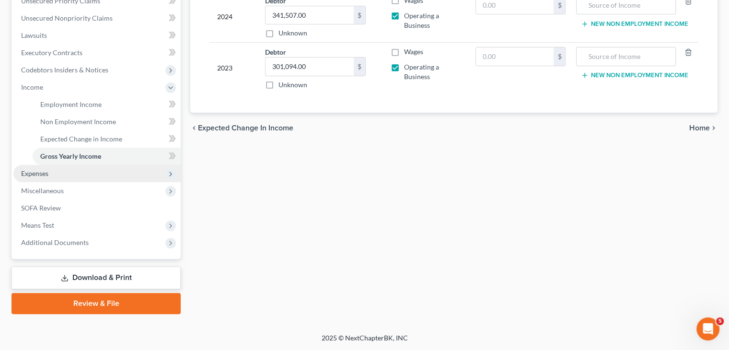
click at [50, 175] on span "Expenses" at bounding box center [96, 173] width 167 height 17
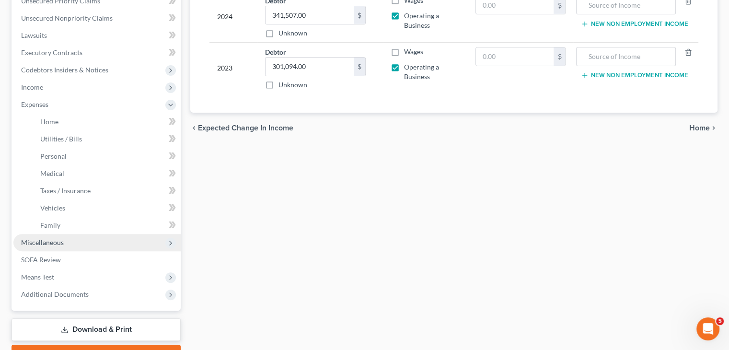
click at [52, 246] on span "Miscellaneous" at bounding box center [42, 242] width 43 height 8
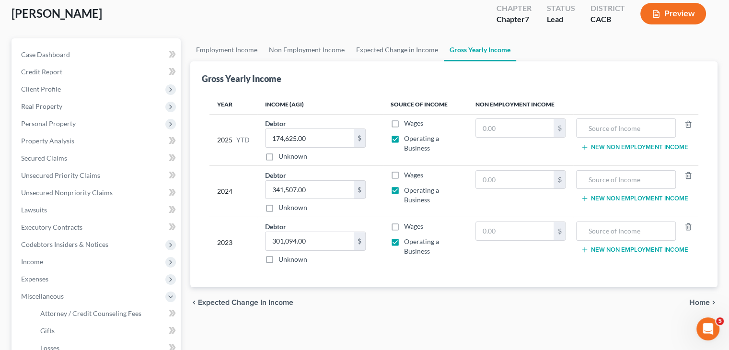
scroll to position [54, 0]
